Goal: Book appointment/travel/reservation

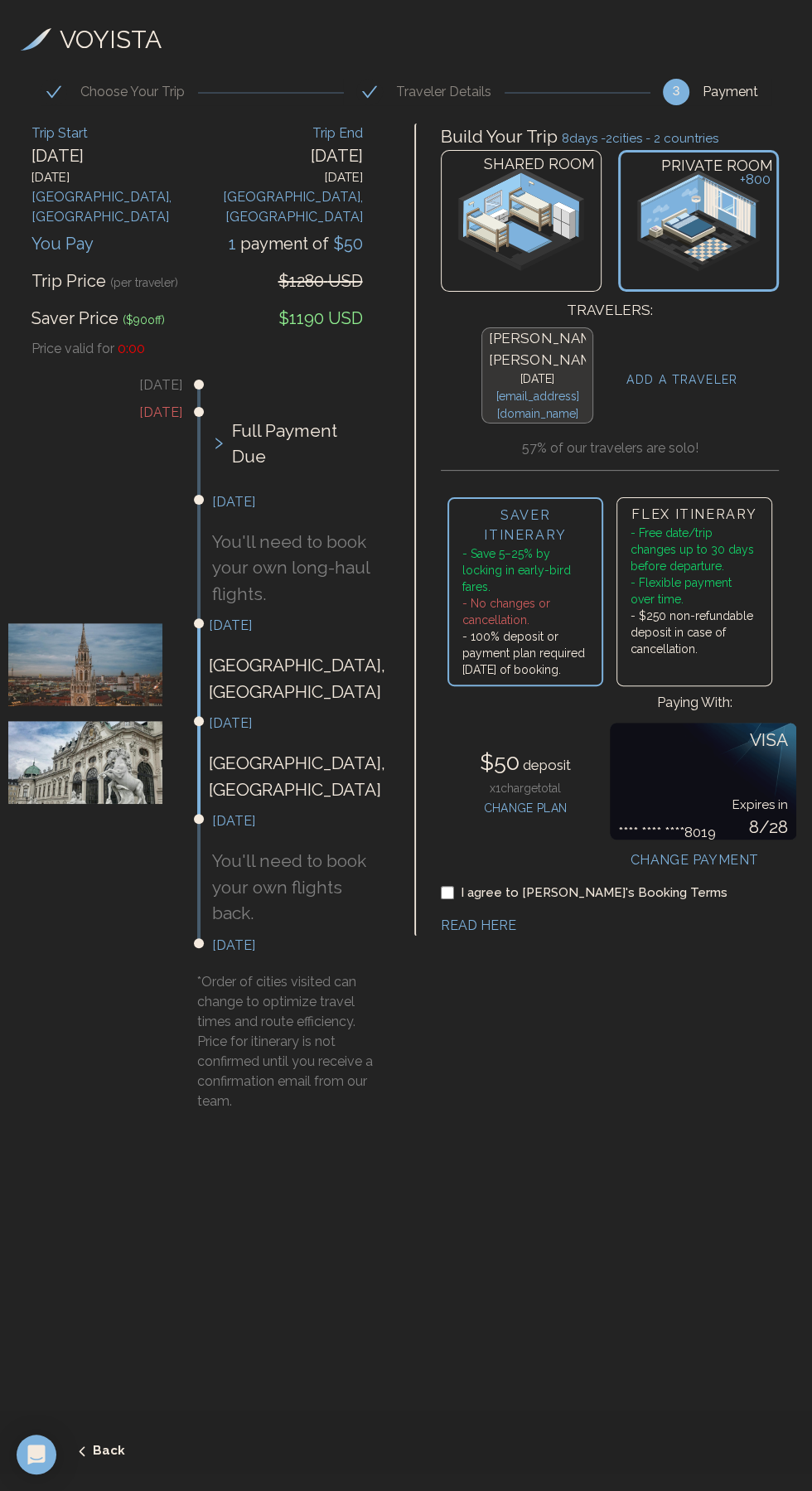
click at [82, 1450] on icon "submit" at bounding box center [83, 1451] width 15 height 15
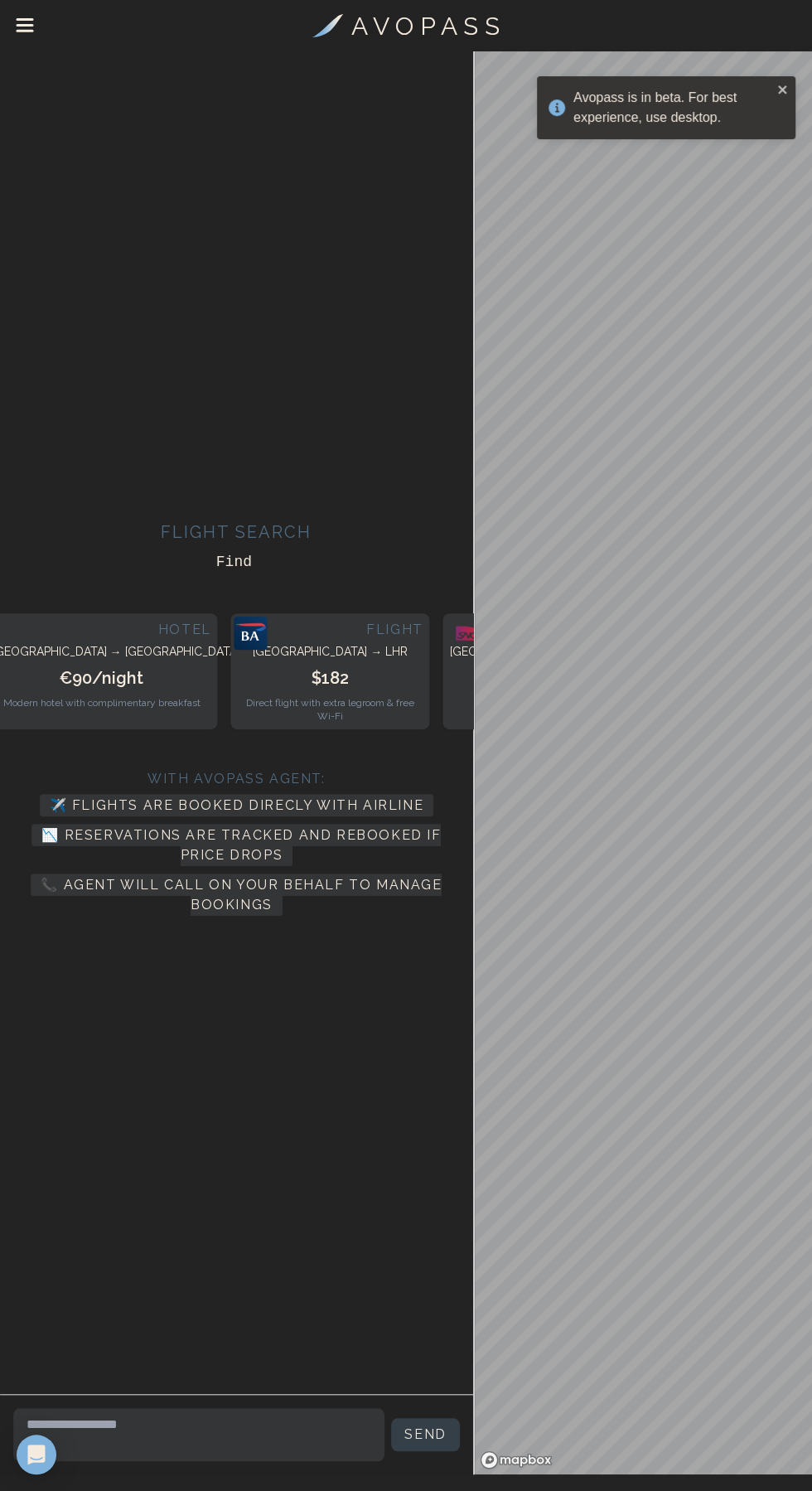
scroll to position [45, 0]
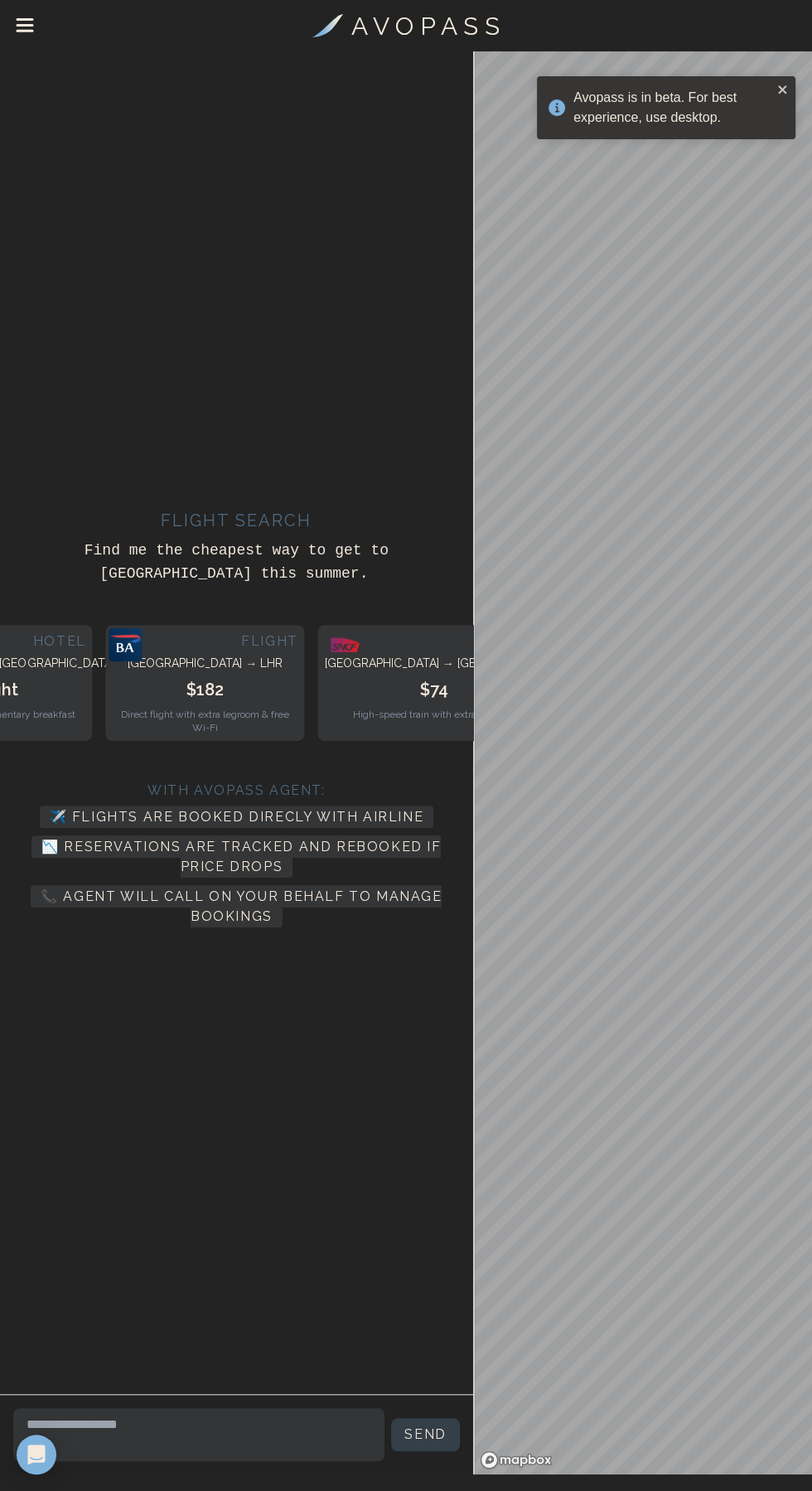
click at [781, 102] on div "Avopass is in beta. For best experience, use desktop." at bounding box center [666, 107] width 258 height 63
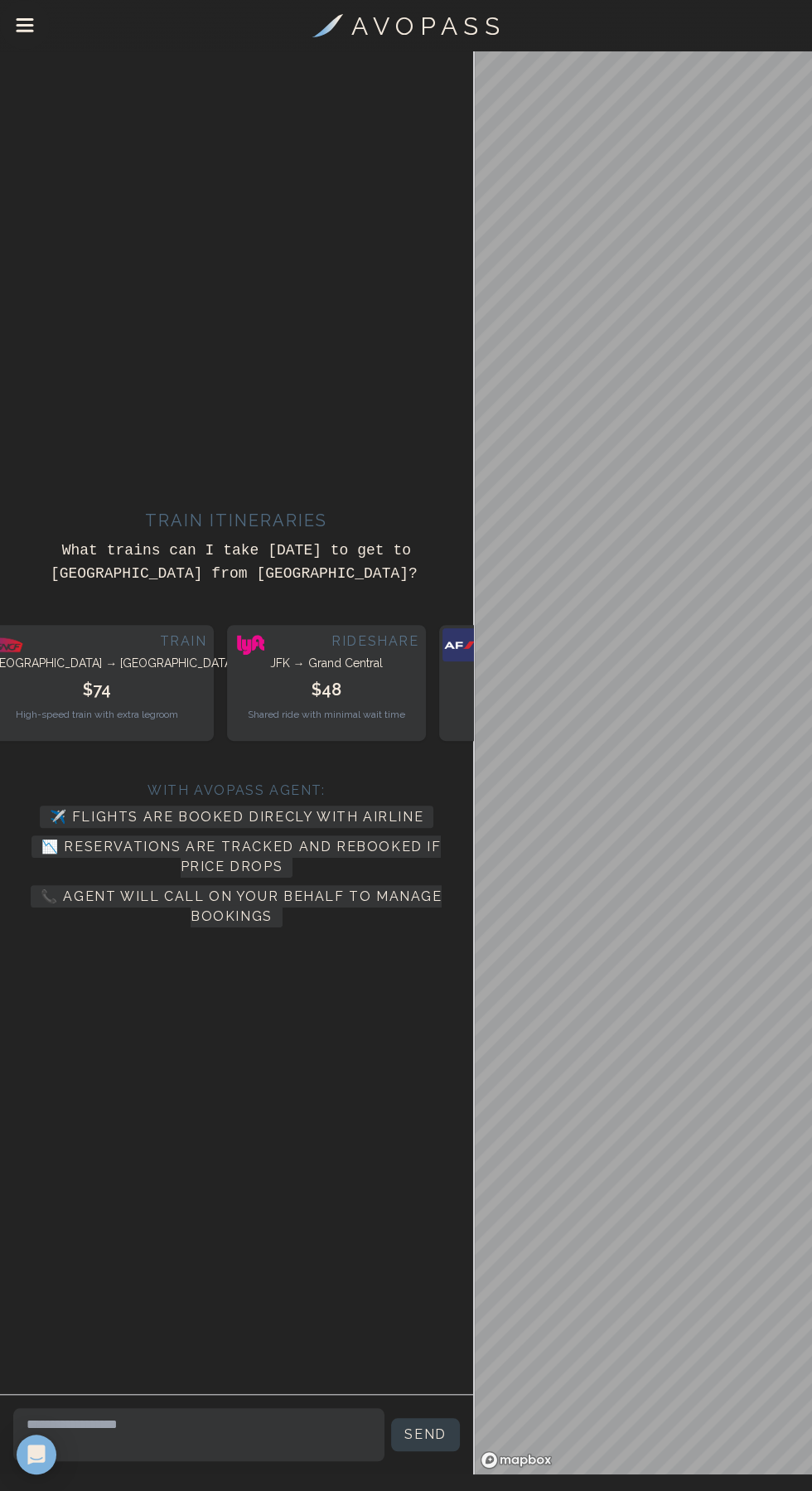
click at [451, 38] on h3 "A V O P A S S" at bounding box center [425, 26] width 148 height 37
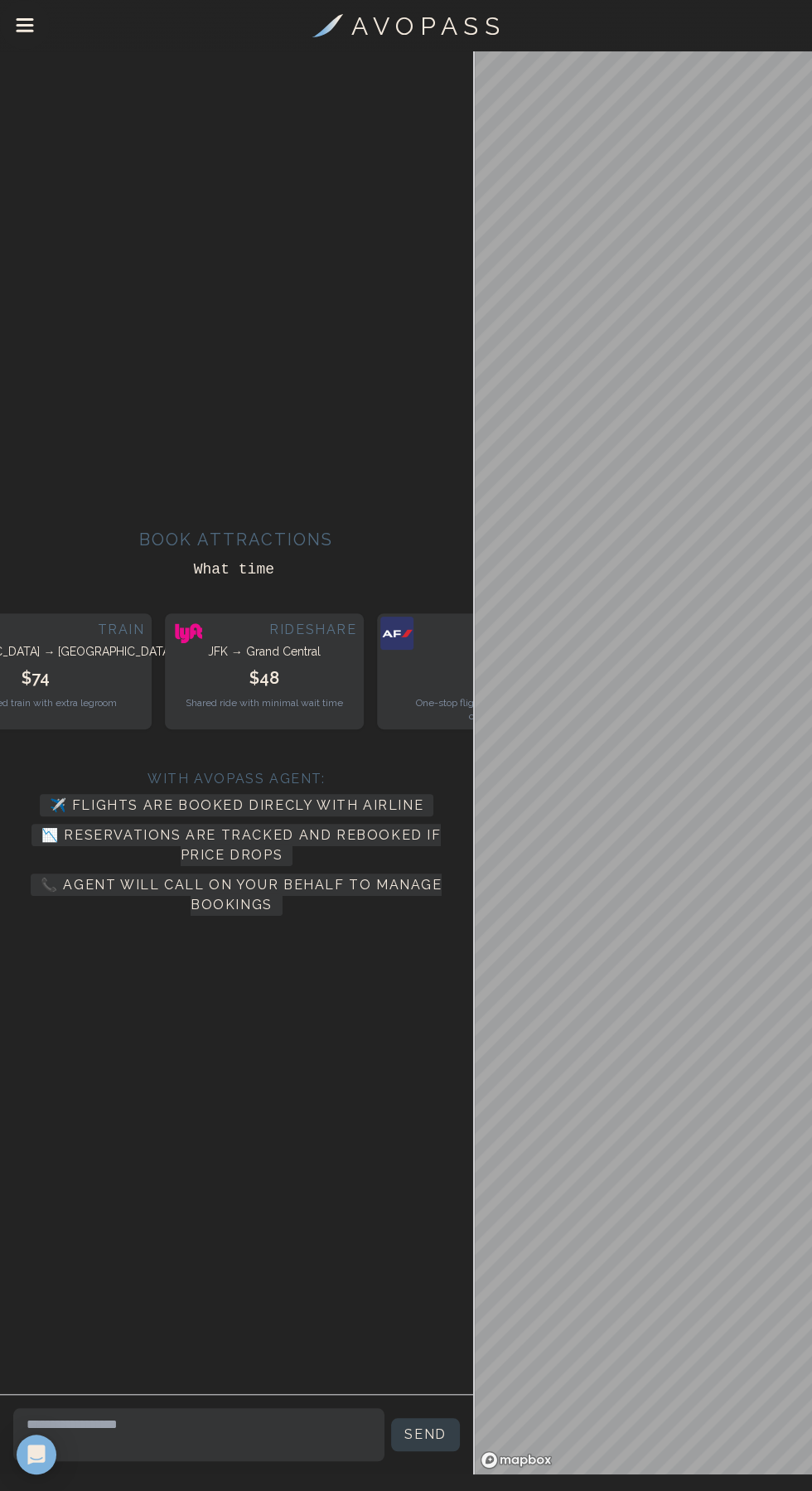
click at [30, 23] on icon "Drawer Menu" at bounding box center [26, 27] width 19 height 19
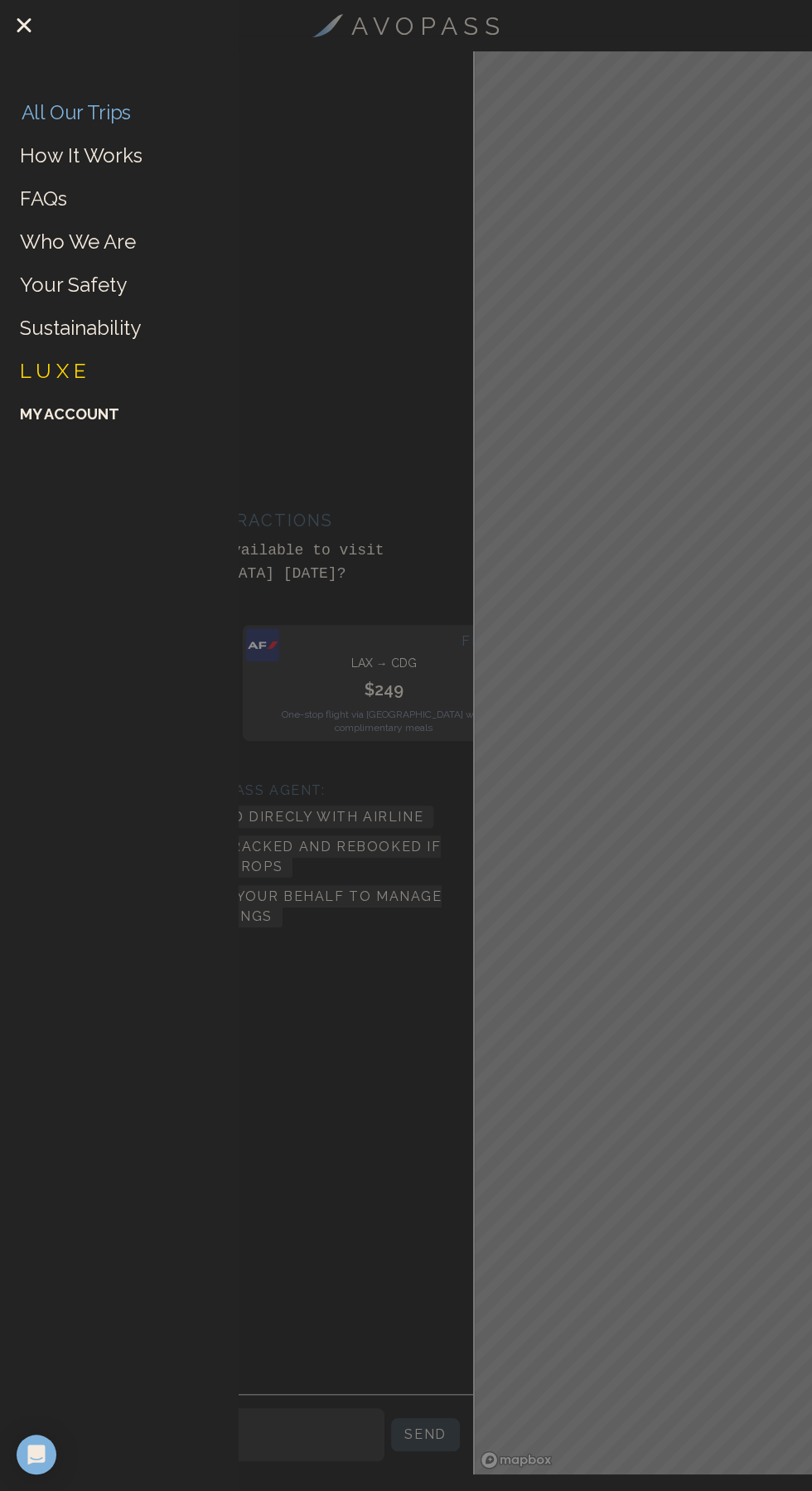
click at [128, 121] on link "All Our Trips" at bounding box center [77, 112] width 110 height 26
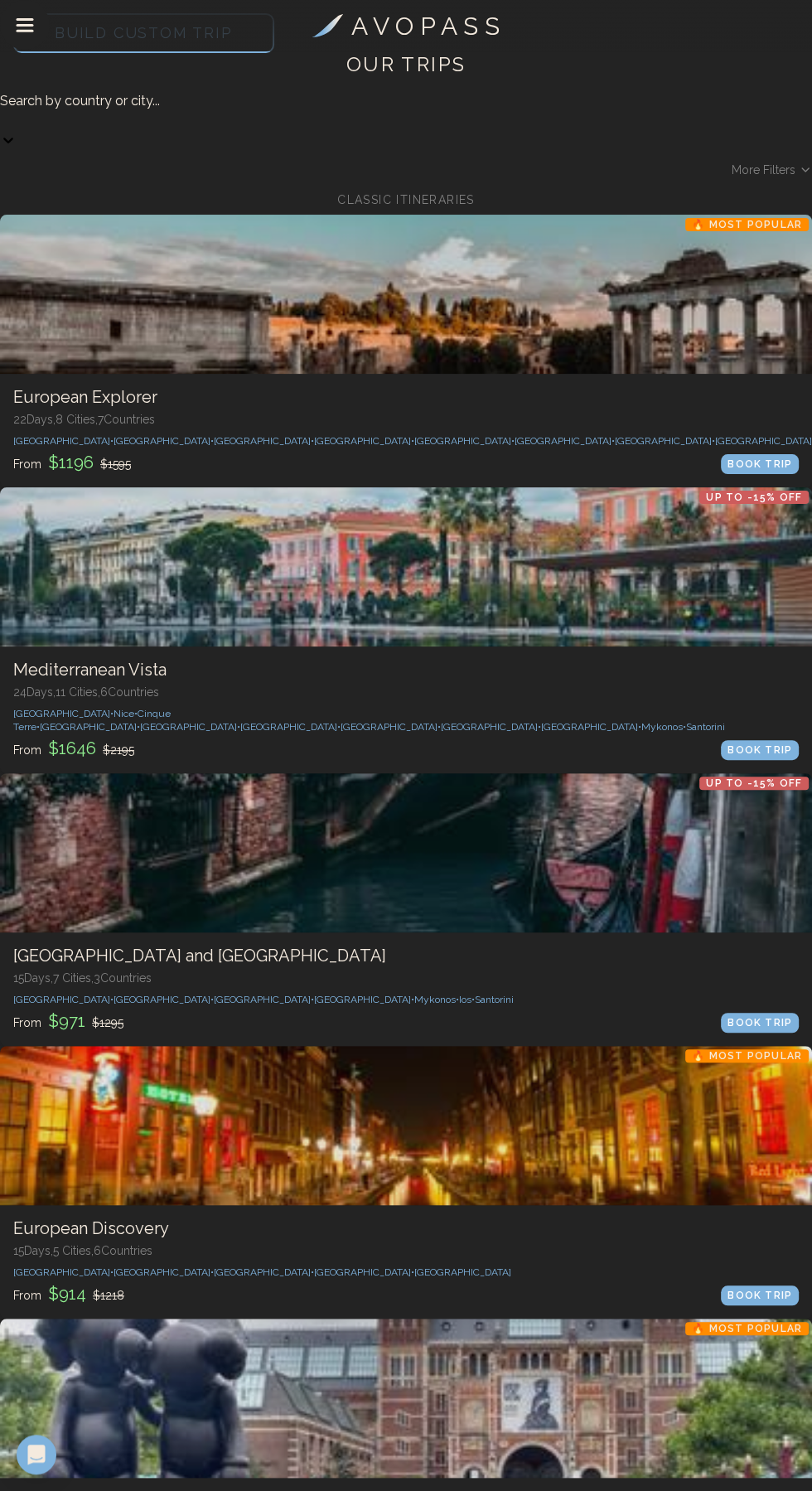
click at [259, 68] on span "Build Custom Trip" at bounding box center [144, 32] width 231 height 70
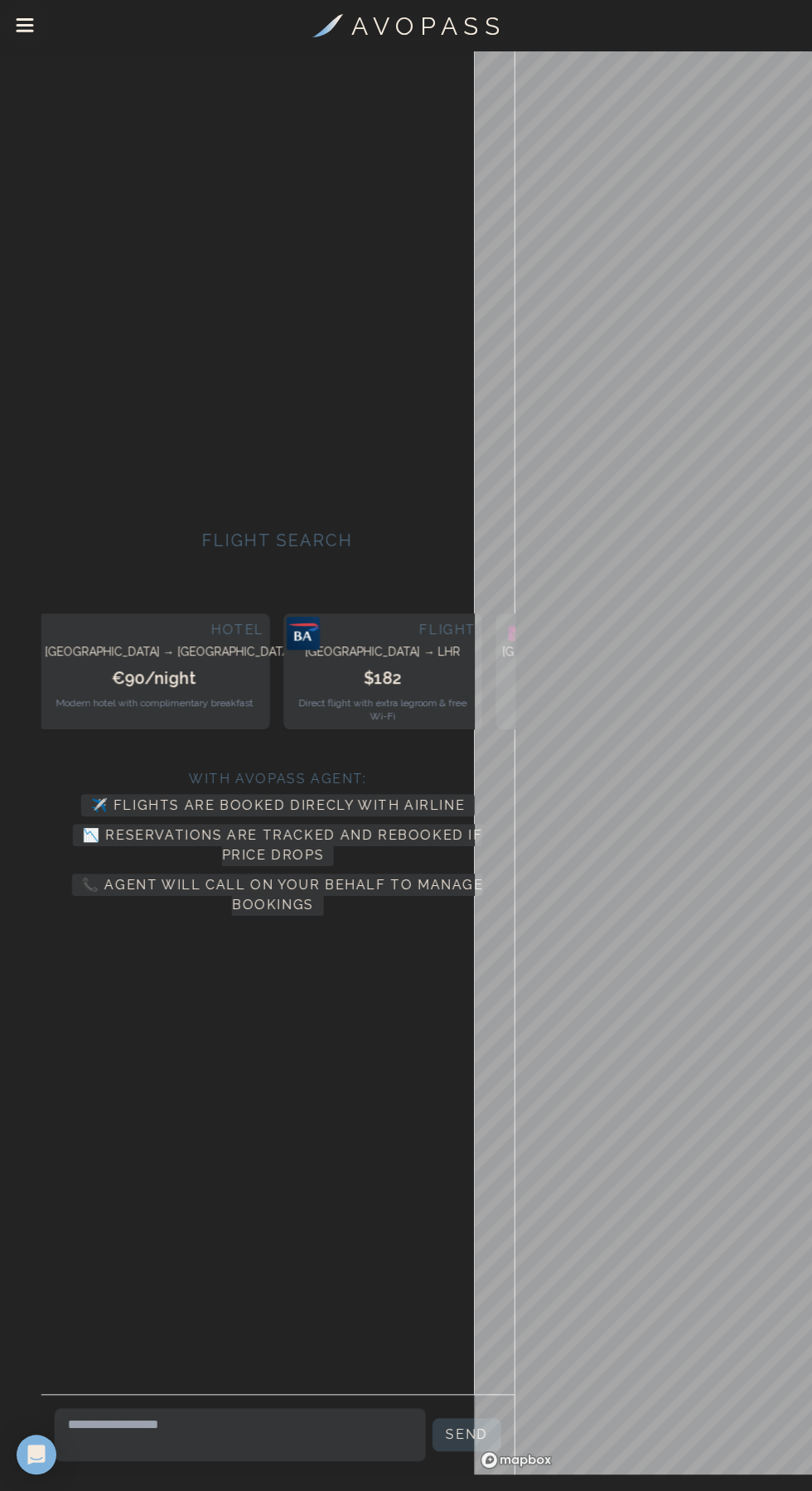
scroll to position [45, 0]
